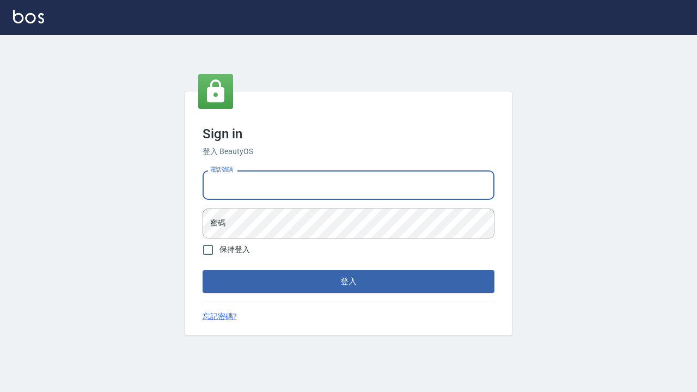
type input "ㄢ"
type input "0424861159"
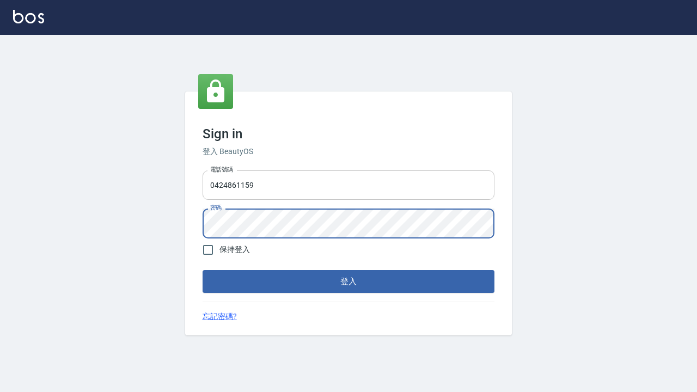
click at [349, 281] on button "登入" at bounding box center [349, 281] width 292 height 23
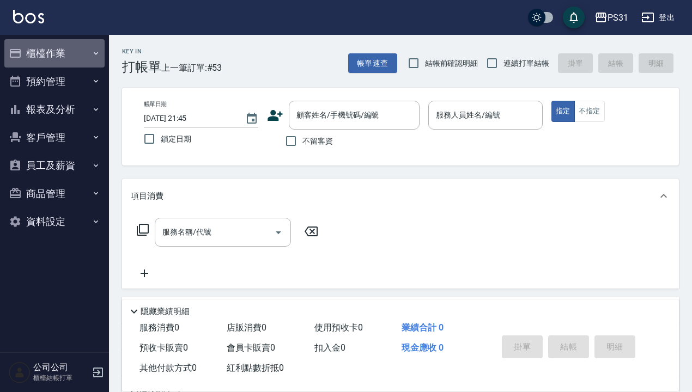
click at [50, 58] on button "櫃檯作業" at bounding box center [54, 53] width 100 height 28
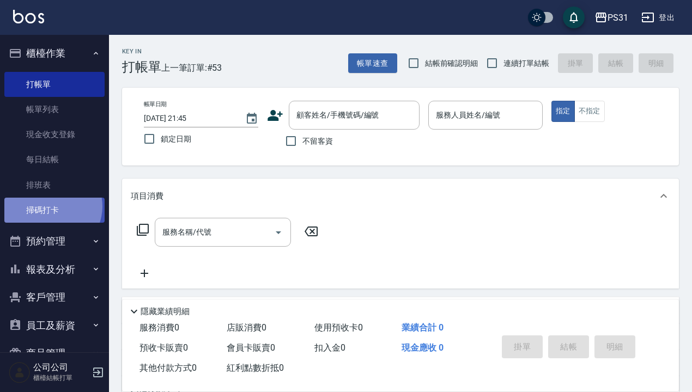
click at [51, 205] on link "掃碼打卡" at bounding box center [54, 210] width 100 height 25
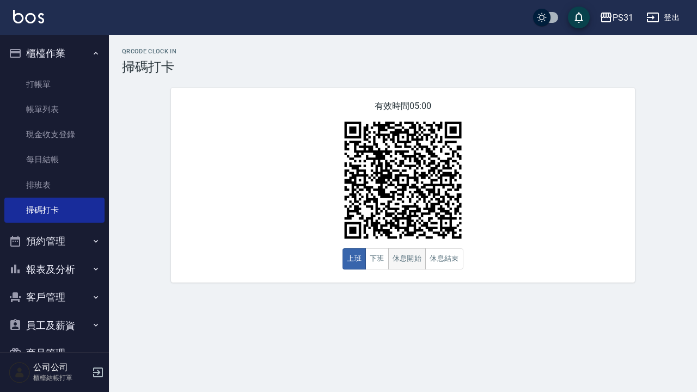
click at [388, 260] on button "休息開始" at bounding box center [407, 258] width 38 height 21
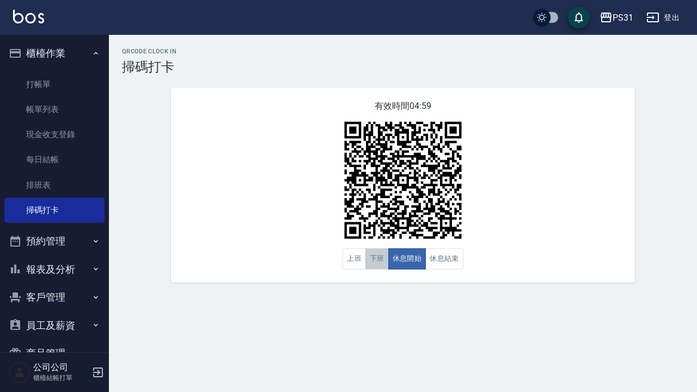
click at [382, 260] on button "下班" at bounding box center [377, 258] width 23 height 21
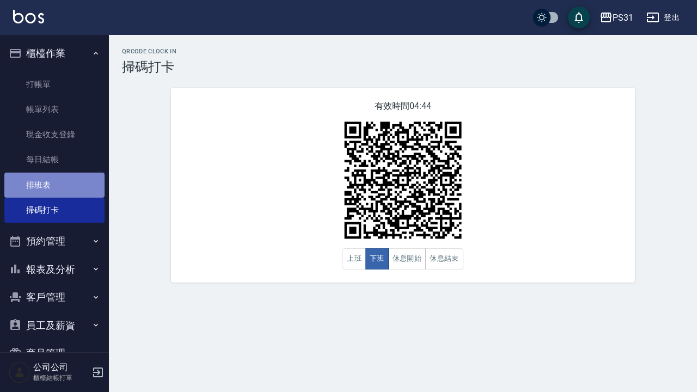
click at [60, 182] on link "排班表" at bounding box center [54, 185] width 100 height 25
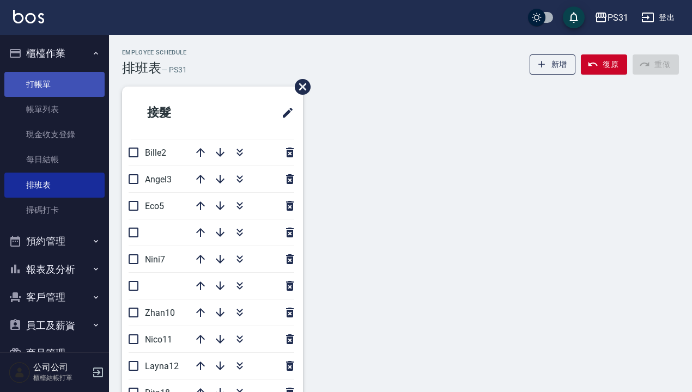
click at [48, 75] on link "打帳單" at bounding box center [54, 84] width 100 height 25
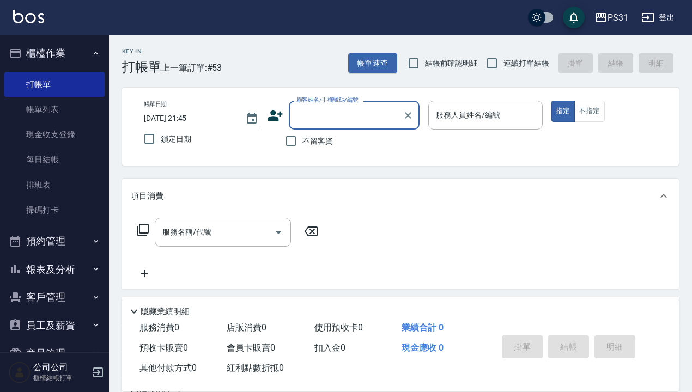
scroll to position [2, 0]
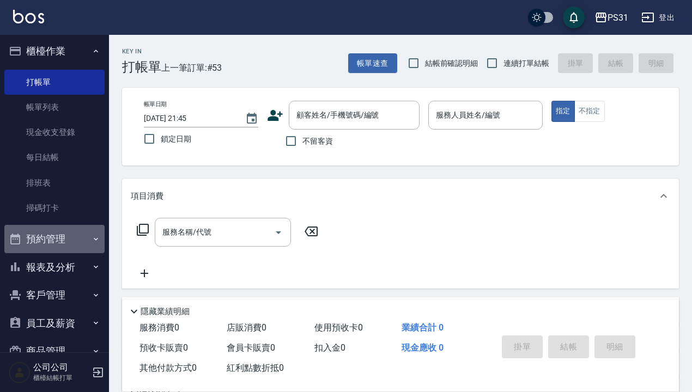
click at [69, 236] on button "預約管理" at bounding box center [54, 239] width 100 height 28
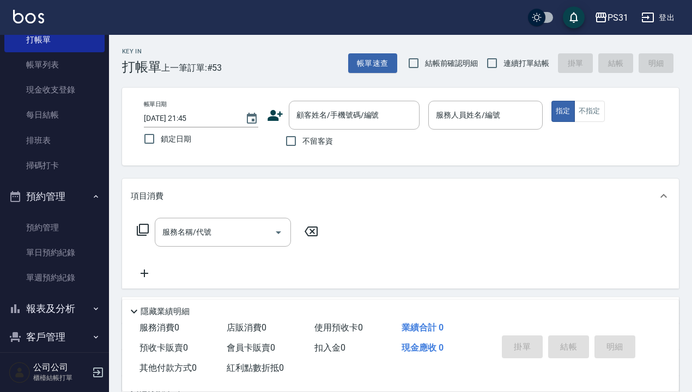
scroll to position [137, 0]
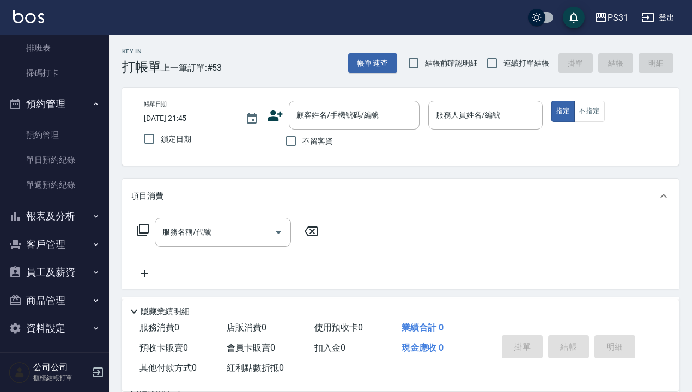
click at [60, 214] on button "報表及分析" at bounding box center [54, 216] width 100 height 28
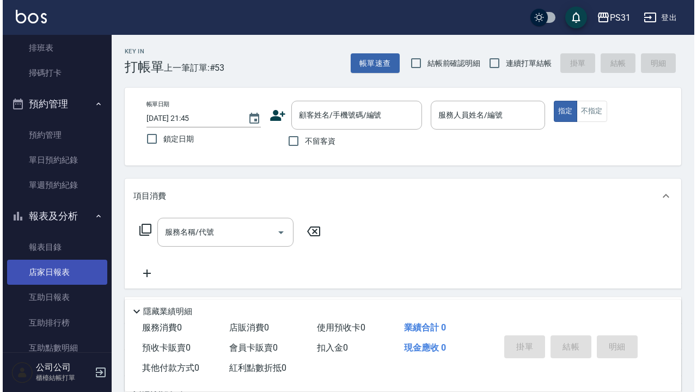
scroll to position [0, 0]
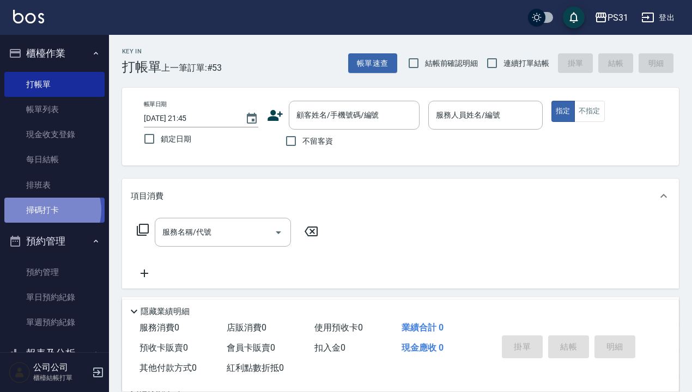
click at [50, 209] on link "掃碼打卡" at bounding box center [54, 210] width 100 height 25
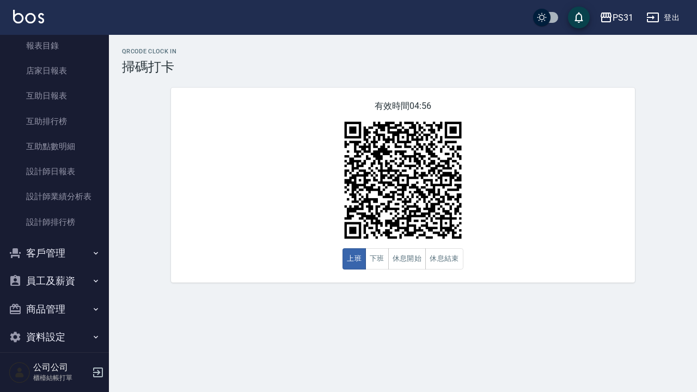
scroll to position [347, 0]
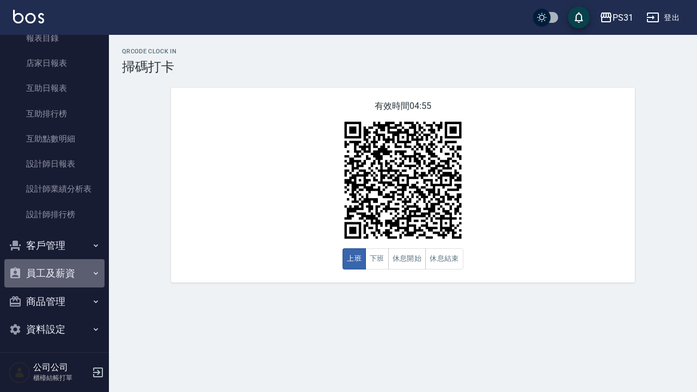
click at [66, 264] on button "員工及薪資" at bounding box center [54, 273] width 100 height 28
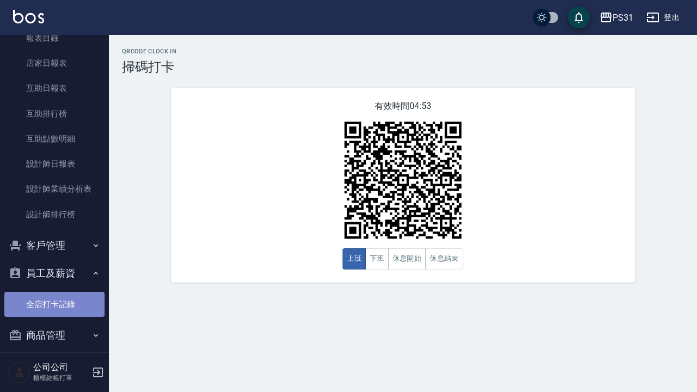
click at [62, 296] on link "全店打卡記錄" at bounding box center [54, 304] width 100 height 25
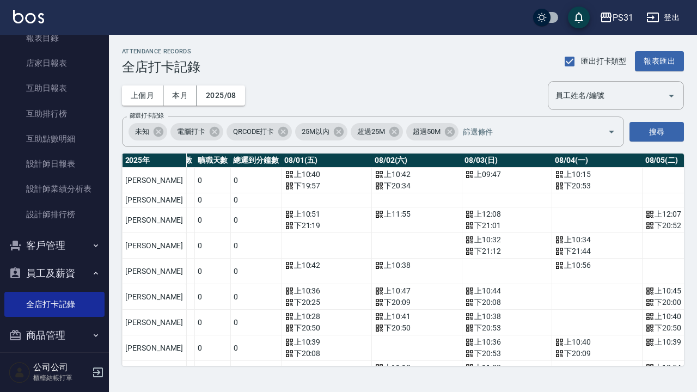
scroll to position [0, 38]
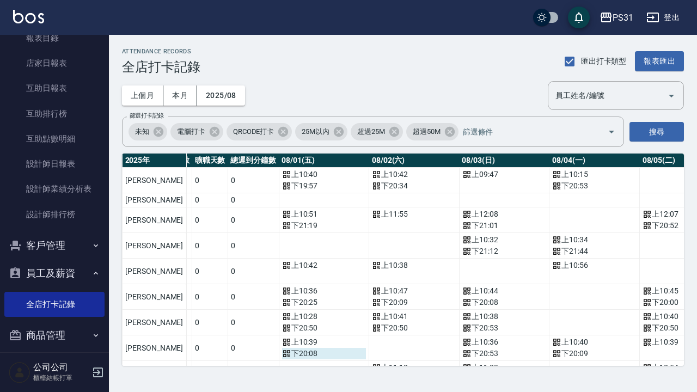
click at [282, 356] on icon "a dense table" at bounding box center [286, 353] width 9 height 9
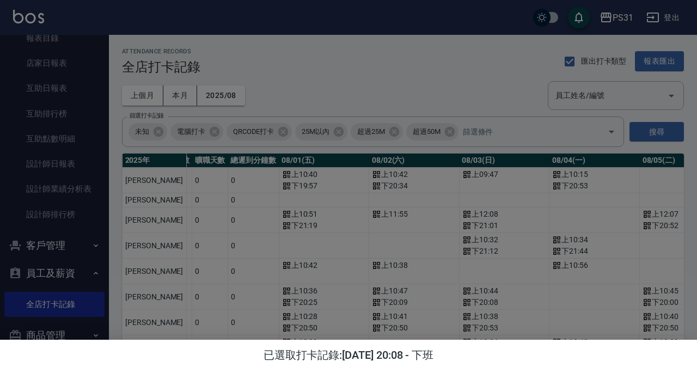
click at [472, 105] on div at bounding box center [348, 196] width 697 height 392
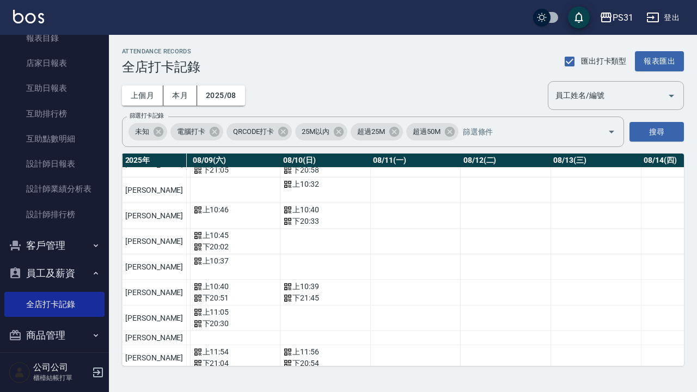
scroll to position [0, 848]
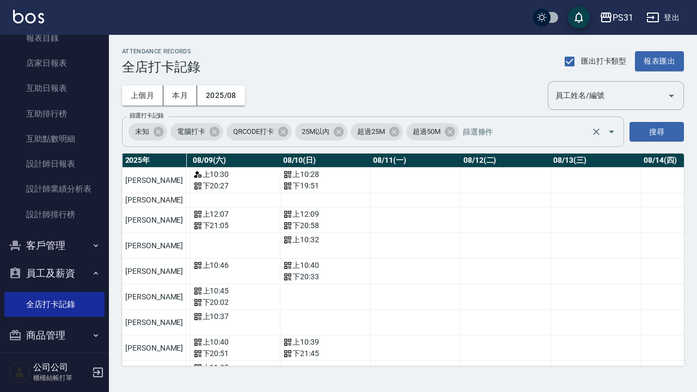
drag, startPoint x: 668, startPoint y: 16, endPoint x: 183, endPoint y: 123, distance: 497.7
click at [183, 123] on div "PS31 登出 櫃檯作業 打帳單 帳單列表 現金收支登錄 每日結帳 排班表 掃碼打卡 預約管理 預約管理 單日預約紀錄 單週預約紀錄 報表及分析 報表目錄 店…" at bounding box center [348, 196] width 697 height 392
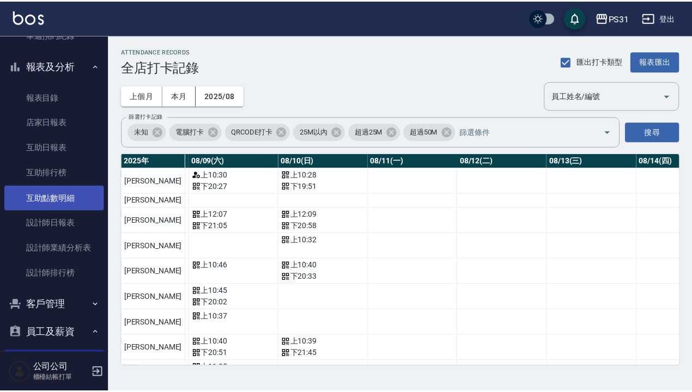
scroll to position [310, 0]
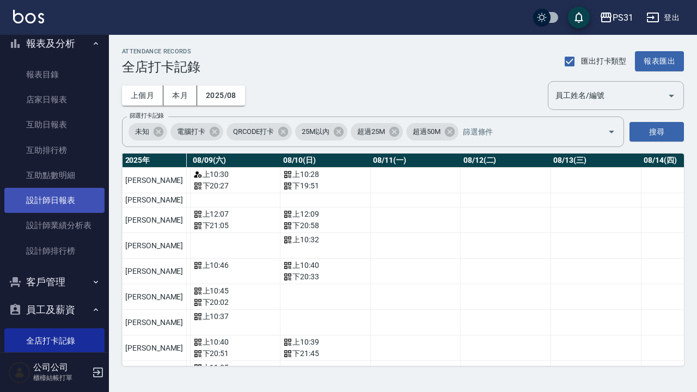
click at [67, 198] on link "設計師日報表" at bounding box center [54, 200] width 100 height 25
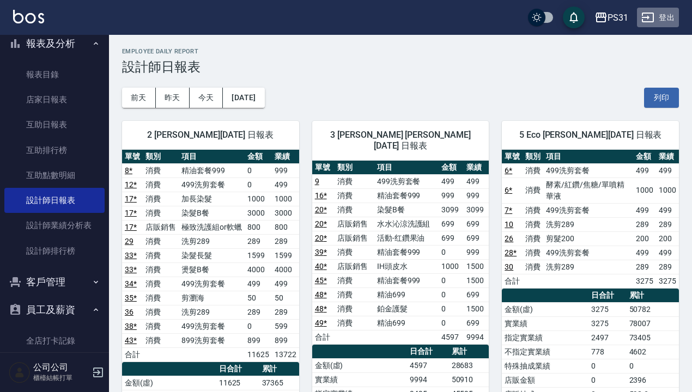
click at [652, 16] on icon "button" at bounding box center [647, 17] width 13 height 13
